Goal: Communication & Community: Answer question/provide support

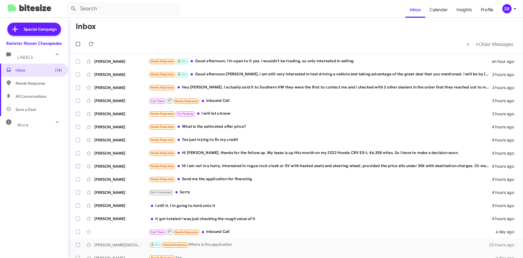
click at [36, 82] on span "Needs Response" at bounding box center [39, 82] width 46 height 5
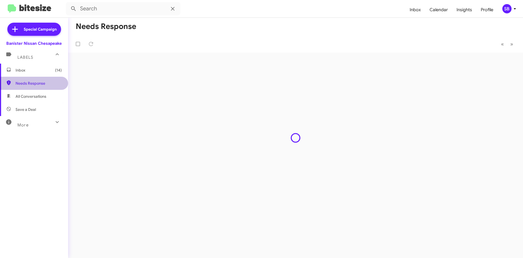
type input "in:needs-response"
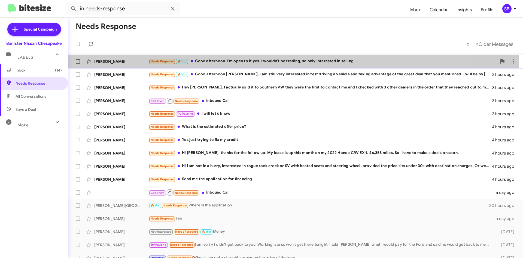
click at [253, 60] on div "Needs Response 🔥 Hot Good afternoon. I'm open to it yes. I wouldn't be trading,…" at bounding box center [323, 61] width 348 height 6
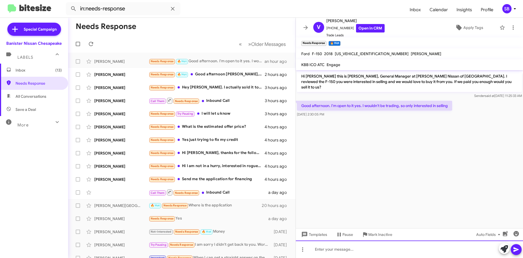
click at [352, 249] on div at bounding box center [409, 248] width 227 height 17
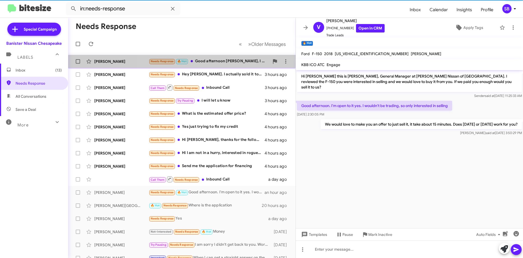
click at [215, 65] on div "[PERSON_NAME] Needs Response 🔥 Hot Good afternoon [PERSON_NAME], I am still ver…" at bounding box center [181, 61] width 219 height 11
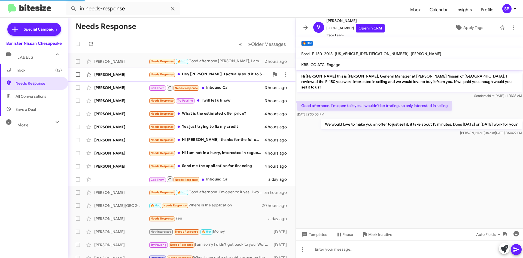
scroll to position [328, 0]
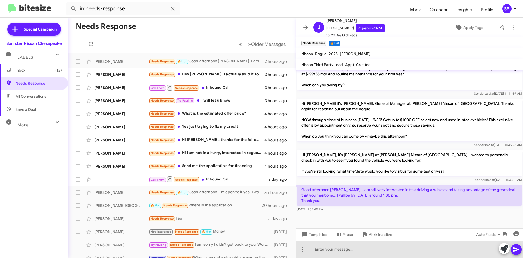
click at [367, 249] on div at bounding box center [409, 248] width 227 height 17
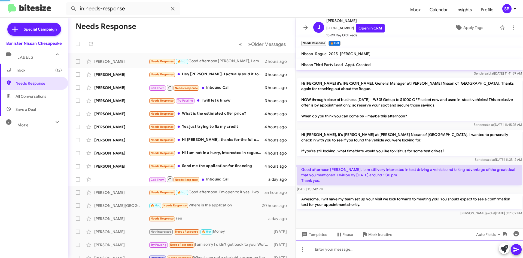
scroll to position [353, 0]
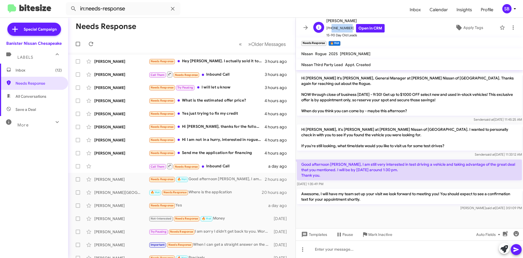
drag, startPoint x: 347, startPoint y: 27, endPoint x: 330, endPoint y: 29, distance: 17.3
click at [330, 29] on span "[PHONE_NUMBER] Open in CRM" at bounding box center [355, 28] width 58 height 8
copy span "7577183690"
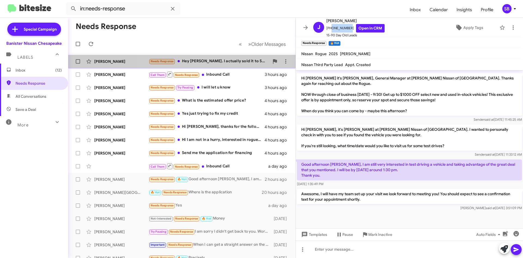
click at [222, 65] on div "[PERSON_NAME] Needs Response Hey [PERSON_NAME]. I actually sold it to Southern …" at bounding box center [181, 61] width 219 height 11
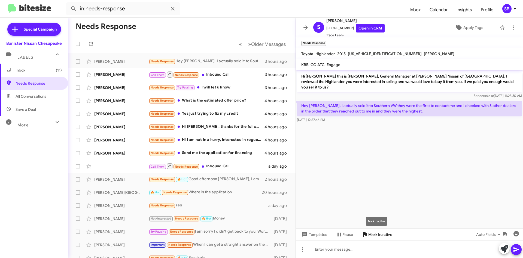
click at [380, 235] on span "Mark Inactive" at bounding box center [380, 234] width 24 height 10
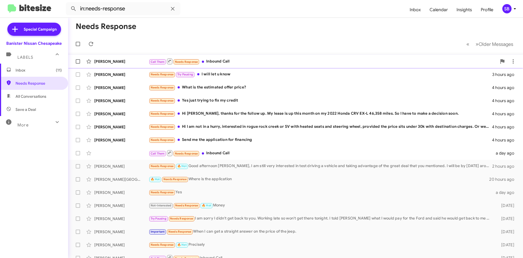
click at [239, 61] on div "Call Them Needs Response Inbound Call" at bounding box center [323, 61] width 348 height 7
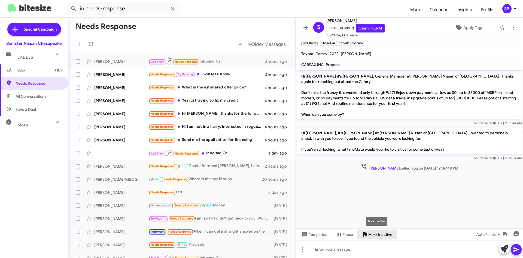
click at [385, 232] on span "Mark Inactive" at bounding box center [380, 234] width 24 height 10
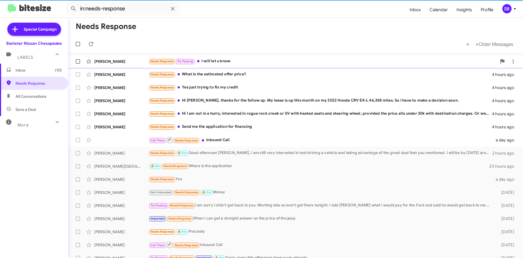
click at [243, 64] on div "Needs Response Try Pausing I will let u know" at bounding box center [323, 61] width 348 height 6
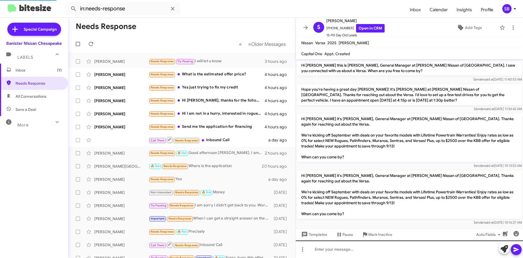
scroll to position [379, 0]
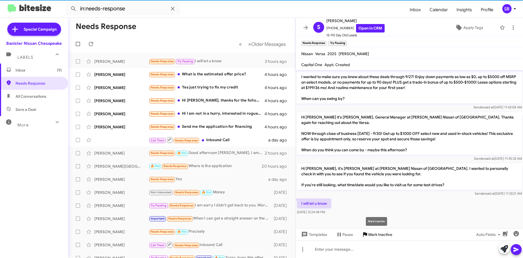
click at [376, 237] on span "Mark Inactive" at bounding box center [380, 234] width 24 height 10
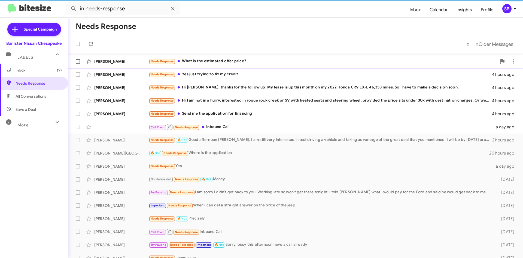
click at [226, 63] on div "Needs Response What is the estimated offer price?" at bounding box center [323, 61] width 348 height 6
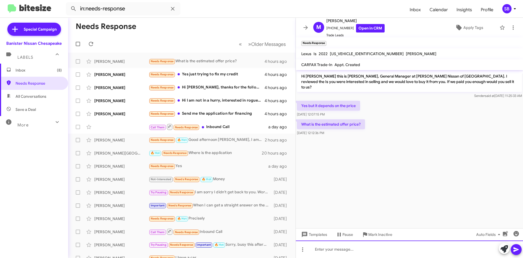
click at [336, 253] on div at bounding box center [409, 248] width 227 height 17
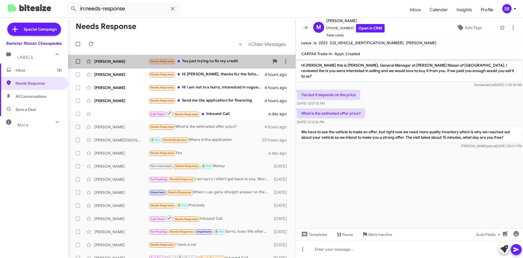
click at [201, 61] on div "Needs Response Yes just trying to fix my credit" at bounding box center [209, 61] width 121 height 6
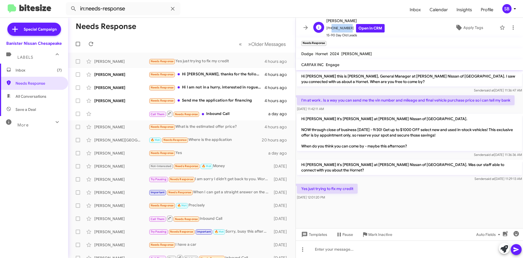
drag, startPoint x: 347, startPoint y: 29, endPoint x: 330, endPoint y: 32, distance: 17.5
click at [330, 32] on span "[PHONE_NUMBER] Open in CRM" at bounding box center [355, 28] width 58 height 8
copy span "2522674309"
click at [301, 252] on icon at bounding box center [303, 249] width 7 height 7
drag, startPoint x: 315, startPoint y: 238, endPoint x: 320, endPoint y: 240, distance: 5.3
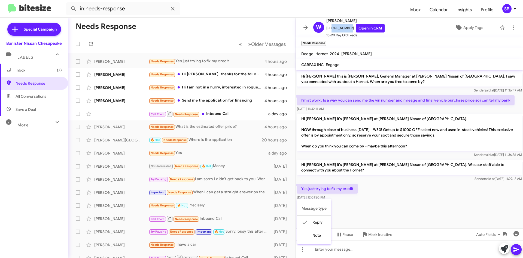
click at [315, 238] on button "note" at bounding box center [314, 234] width 34 height 13
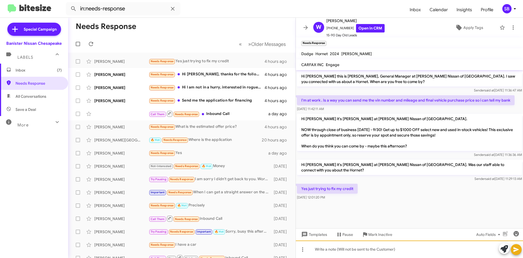
click at [336, 250] on div at bounding box center [409, 248] width 227 height 17
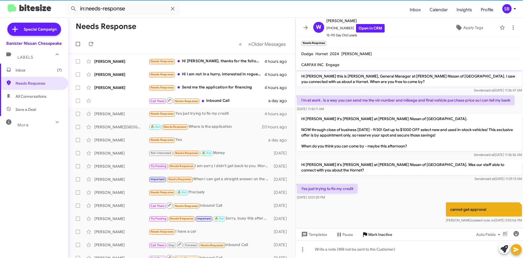
click at [382, 232] on span "Mark Inactive" at bounding box center [380, 234] width 24 height 10
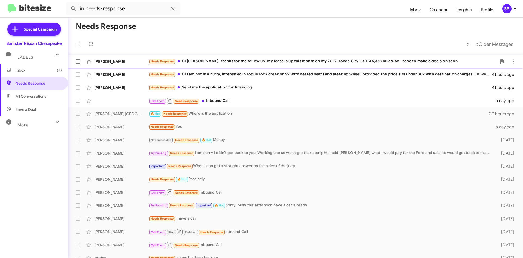
click at [252, 62] on div "Needs Response Hi [PERSON_NAME], thanks for the follow up. My lease is up this …" at bounding box center [323, 61] width 348 height 6
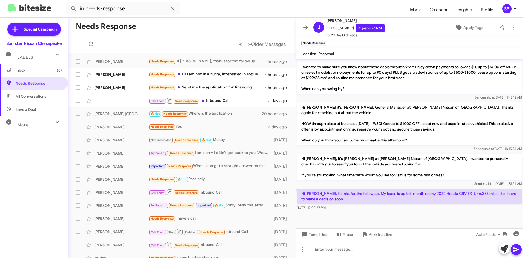
scroll to position [435, 0]
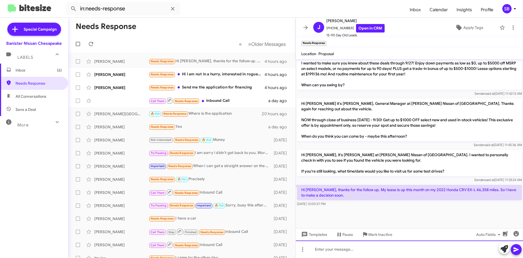
click at [353, 250] on div at bounding box center [409, 248] width 227 height 17
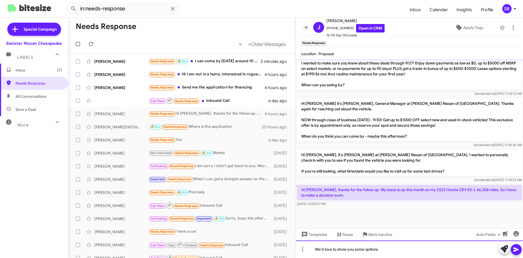
click at [399, 247] on div "We'd love to show you some options" at bounding box center [409, 248] width 227 height 17
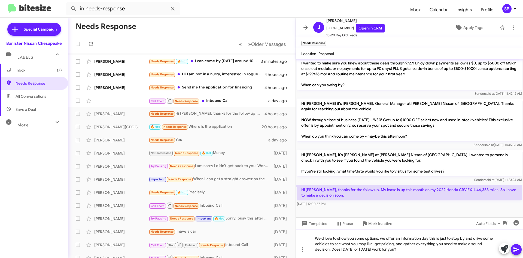
click at [416, 250] on div "We'd love to show you some options, we offer an information day this is just to…" at bounding box center [409, 243] width 227 height 28
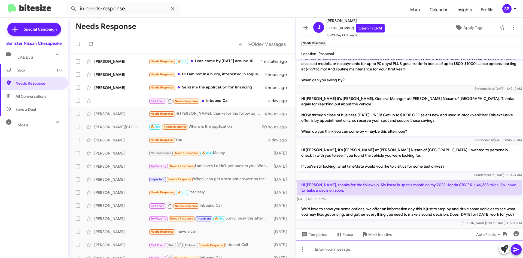
scroll to position [466, 0]
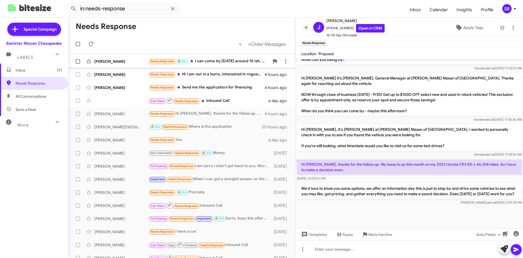
click at [225, 60] on div "Needs Response 🔥 Hot I can come by [DATE] around 10 ish, but I need to know a r…" at bounding box center [209, 61] width 121 height 6
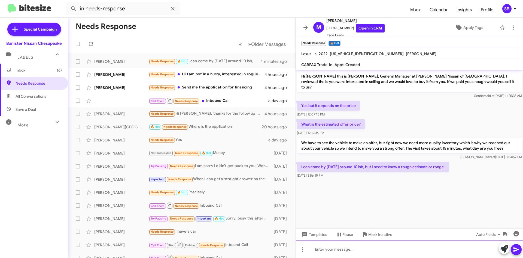
click at [337, 247] on div at bounding box center [409, 248] width 227 height 17
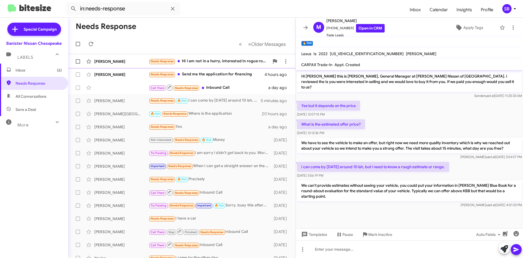
click at [222, 61] on div "Needs Response Hi I am not in a hurry, interested in rogue rock creek or SV wit…" at bounding box center [209, 61] width 121 height 6
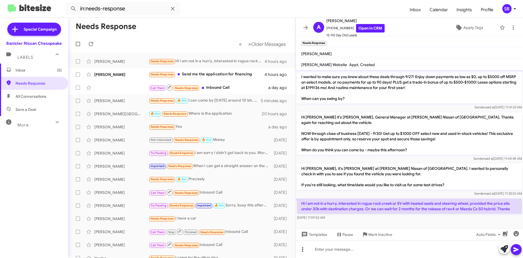
click at [306, 250] on icon at bounding box center [303, 249] width 7 height 7
click at [318, 236] on button "note" at bounding box center [314, 234] width 34 height 13
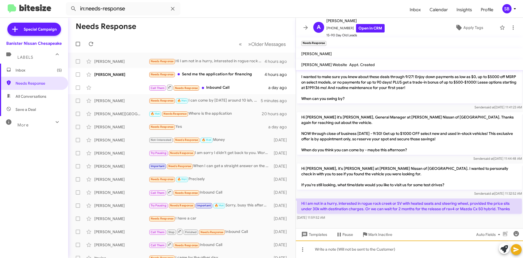
click at [336, 248] on div at bounding box center [409, 248] width 227 height 17
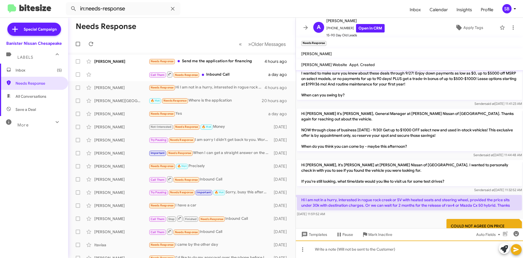
scroll to position [97, 0]
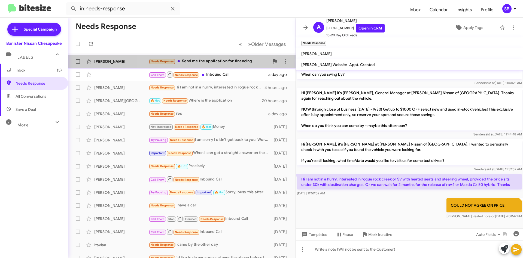
click at [205, 62] on div "Needs Response Send me the application for financing" at bounding box center [209, 61] width 121 height 6
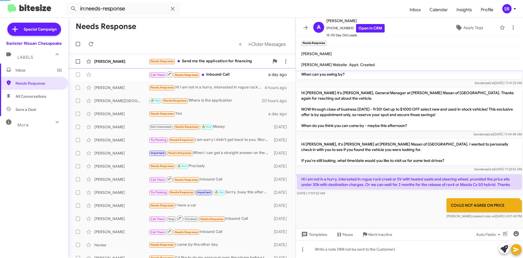
scroll to position [259, 0]
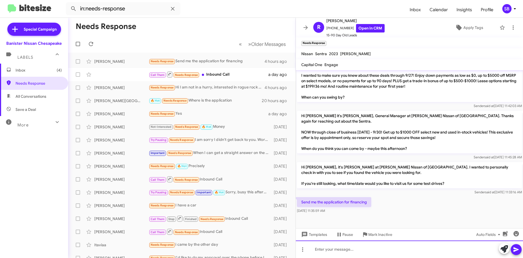
click at [331, 251] on div at bounding box center [409, 248] width 227 height 17
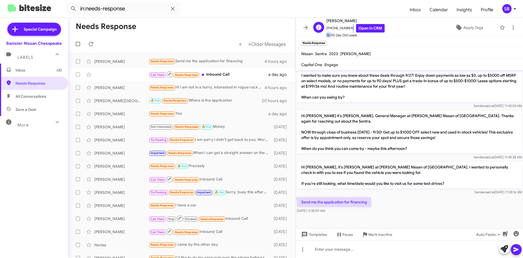
scroll to position [1, 0]
drag, startPoint x: 347, startPoint y: 29, endPoint x: 330, endPoint y: 30, distance: 17.2
click at [330, 30] on span "[PHONE_NUMBER] Open in CRM" at bounding box center [355, 27] width 58 height 8
copy span "7574691283"
click at [222, 91] on div "[PERSON_NAME] Needs Response Hi I am not in a hurry, interested in rogue rock c…" at bounding box center [181, 87] width 219 height 11
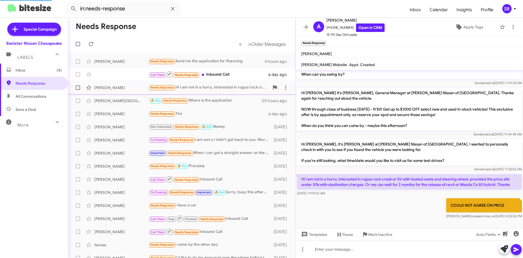
scroll to position [97, 0]
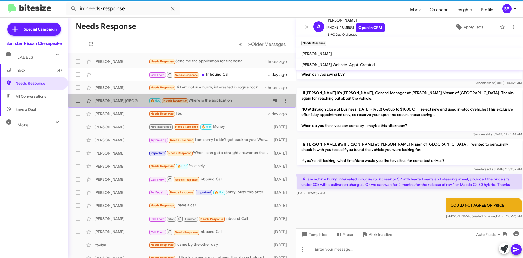
click at [219, 100] on div "🔥 Hot Needs Response Where is the application" at bounding box center [209, 100] width 121 height 6
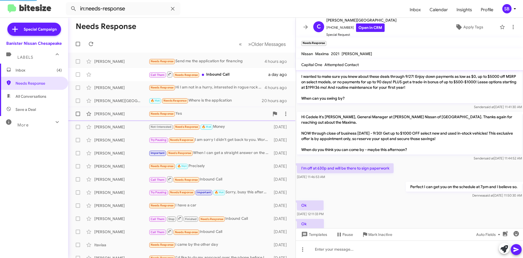
scroll to position [156, 0]
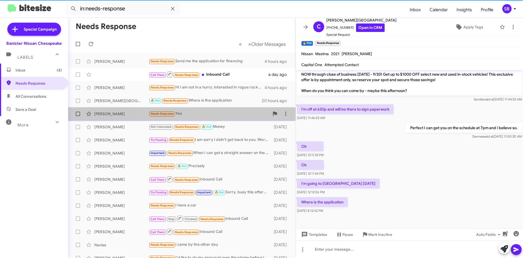
click at [219, 114] on div "Needs Response Yes" at bounding box center [209, 113] width 121 height 6
